Goal: Task Accomplishment & Management: Complete application form

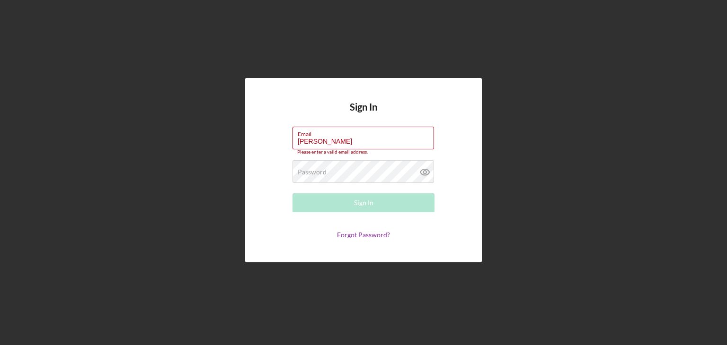
type input "[EMAIL_ADDRESS][DOMAIN_NAME]"
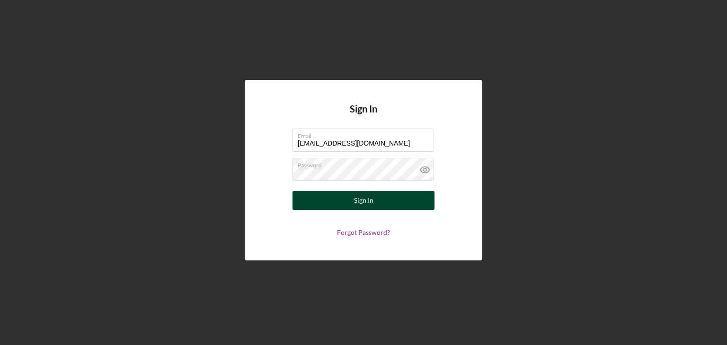
click at [331, 195] on button "Sign In" at bounding box center [363, 200] width 142 height 19
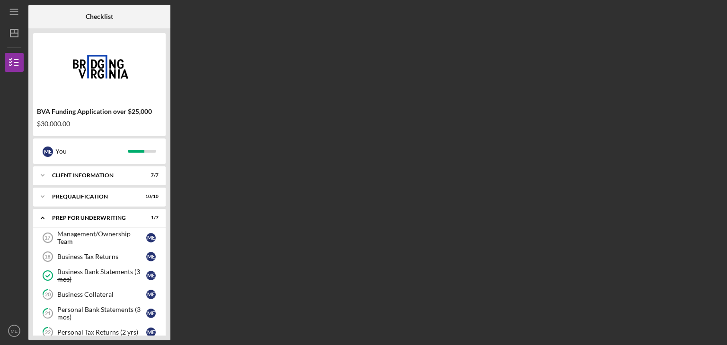
drag, startPoint x: 168, startPoint y: 198, endPoint x: 167, endPoint y: 214, distance: 15.6
click at [167, 214] on div "BVA Funding Application over $25,000 $30,000.00 M E You Icon/Expander Client In…" at bounding box center [99, 184] width 142 height 312
click at [92, 313] on div "Personal Bank Statements (3 mos)" at bounding box center [101, 313] width 89 height 15
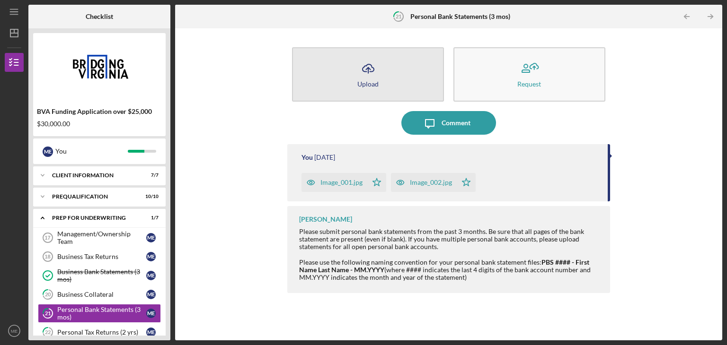
click at [338, 79] on button "Icon/Upload Upload" at bounding box center [368, 74] width 152 height 54
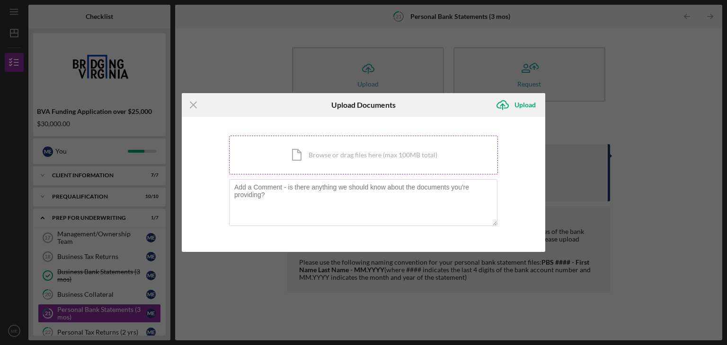
click at [328, 155] on div "Icon/Document Browse or drag files here (max 100MB total) Tap to choose files o…" at bounding box center [363, 155] width 269 height 39
click at [195, 104] on line at bounding box center [193, 105] width 6 height 6
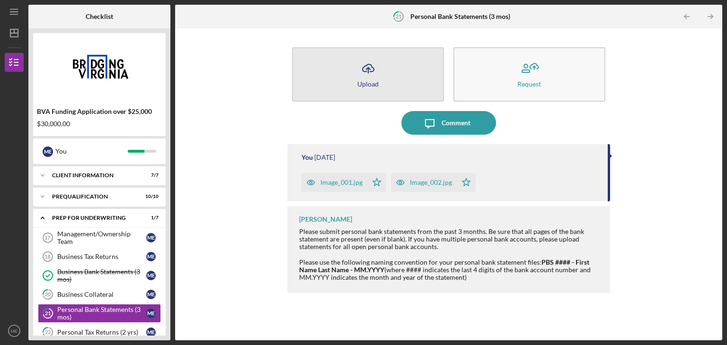
click at [353, 75] on button "Icon/Upload Upload" at bounding box center [368, 74] width 152 height 54
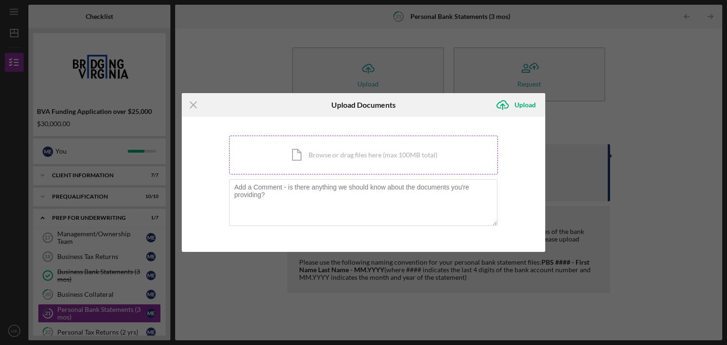
click at [322, 157] on div "Icon/Document Browse or drag files here (max 100MB total) Tap to choose files o…" at bounding box center [363, 155] width 269 height 39
click at [194, 104] on line at bounding box center [193, 105] width 6 height 6
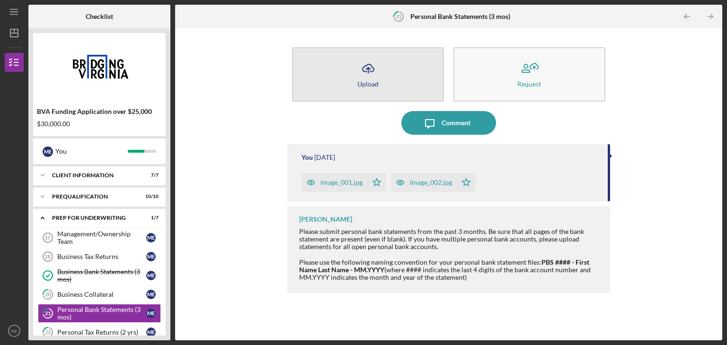
click at [331, 75] on button "Icon/Upload Upload" at bounding box center [368, 74] width 152 height 54
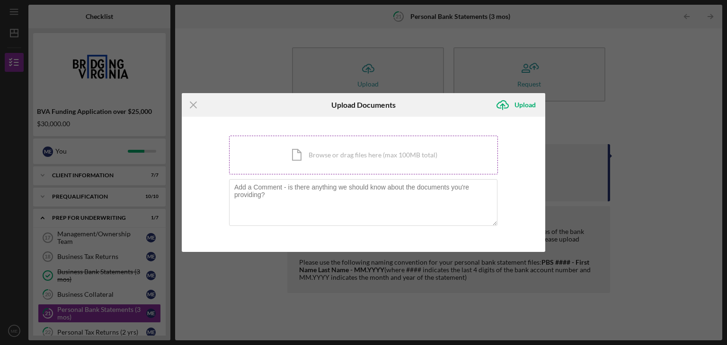
click at [317, 150] on div "Icon/Document Browse or drag files here (max 100MB total) Tap to choose files o…" at bounding box center [363, 155] width 269 height 39
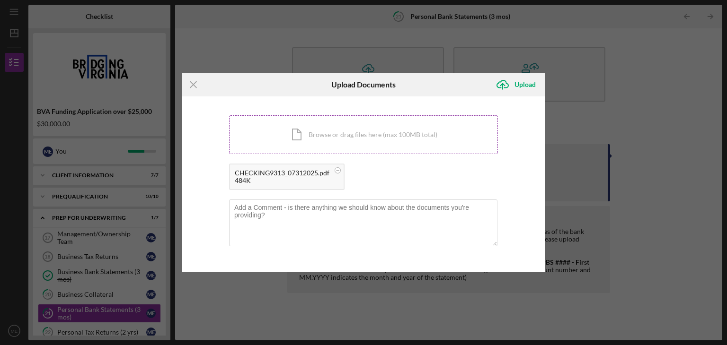
click at [318, 138] on div "Icon/Document Browse or drag files here (max 100MB total) Tap to choose files o…" at bounding box center [363, 134] width 269 height 39
click at [314, 132] on div "Icon/Document Browse or drag files here (max 100MB total) Tap to choose files o…" at bounding box center [363, 134] width 269 height 39
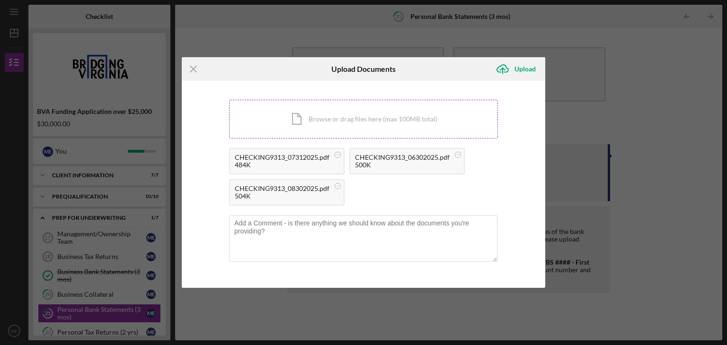
click at [322, 118] on div "Icon/Document Browse or drag files here (max 100MB total) Tap to choose files o…" at bounding box center [363, 119] width 269 height 39
click at [336, 118] on div "Icon/Document Browse or drag files here (max 100MB total) Tap to choose files o…" at bounding box center [363, 119] width 269 height 39
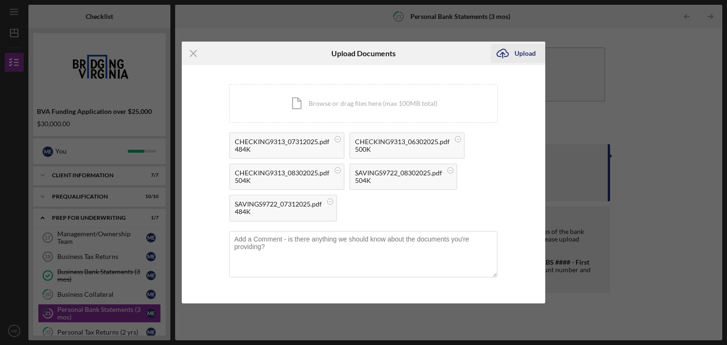
click at [523, 52] on div "Upload" at bounding box center [524, 53] width 21 height 19
